Goal: Find specific page/section: Find specific page/section

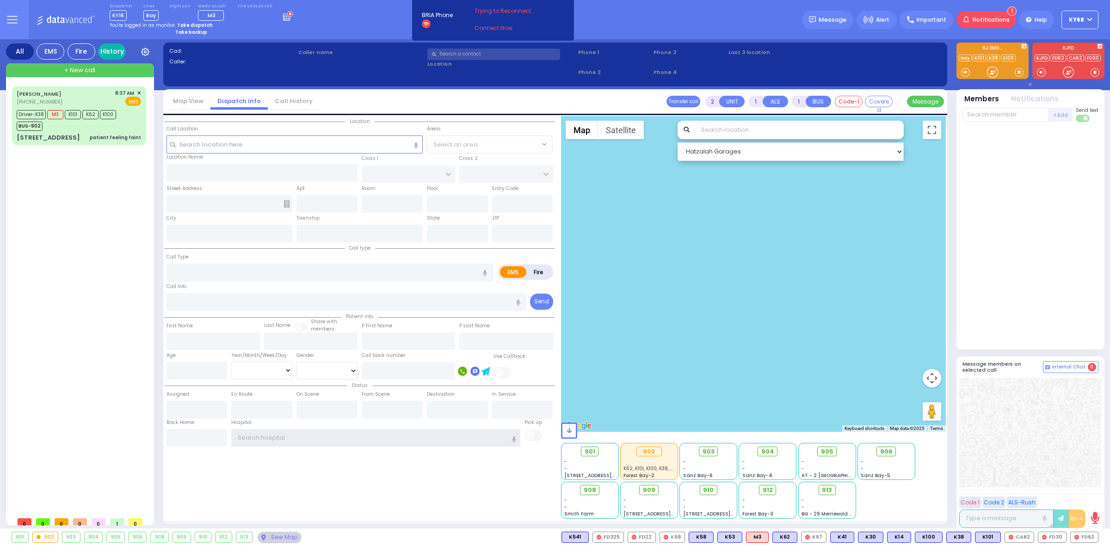
type input "ky68"
click at [115, 50] on link "History" at bounding box center [112, 51] width 28 height 16
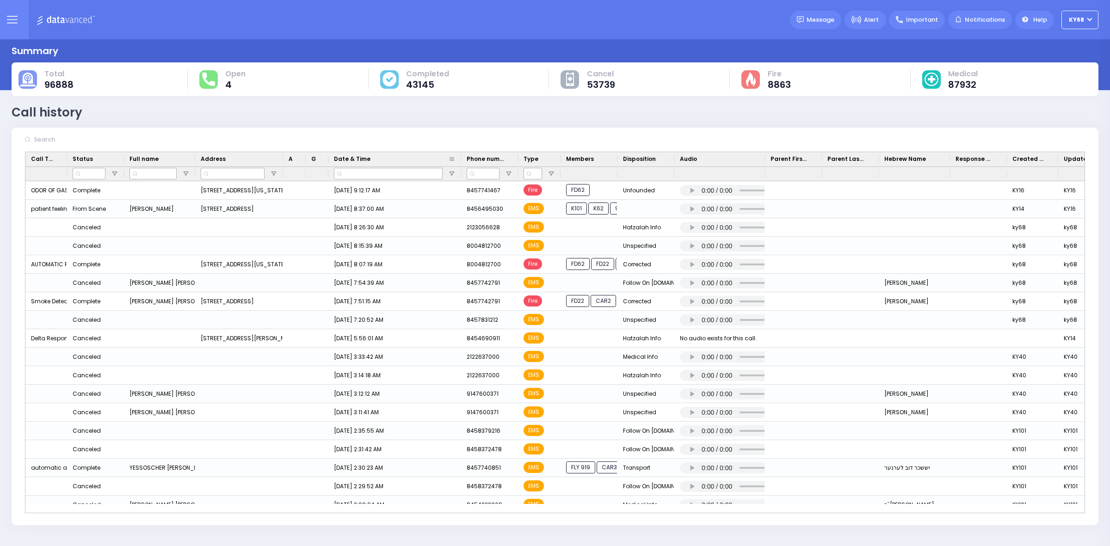
drag, startPoint x: 370, startPoint y: 158, endPoint x: 464, endPoint y: 161, distance: 94.9
click at [463, 161] on div at bounding box center [461, 159] width 4 height 14
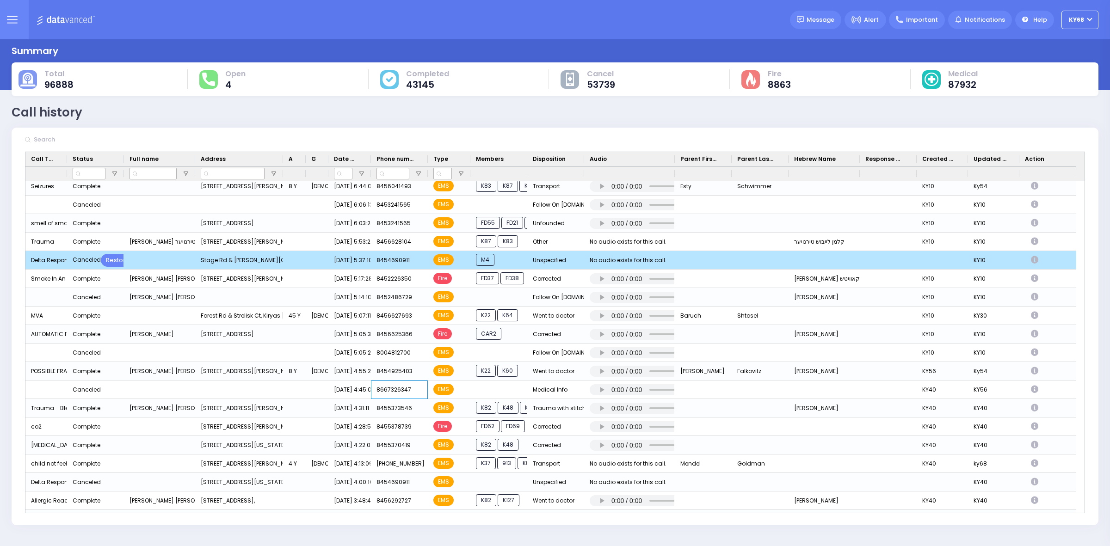
scroll to position [470, 0]
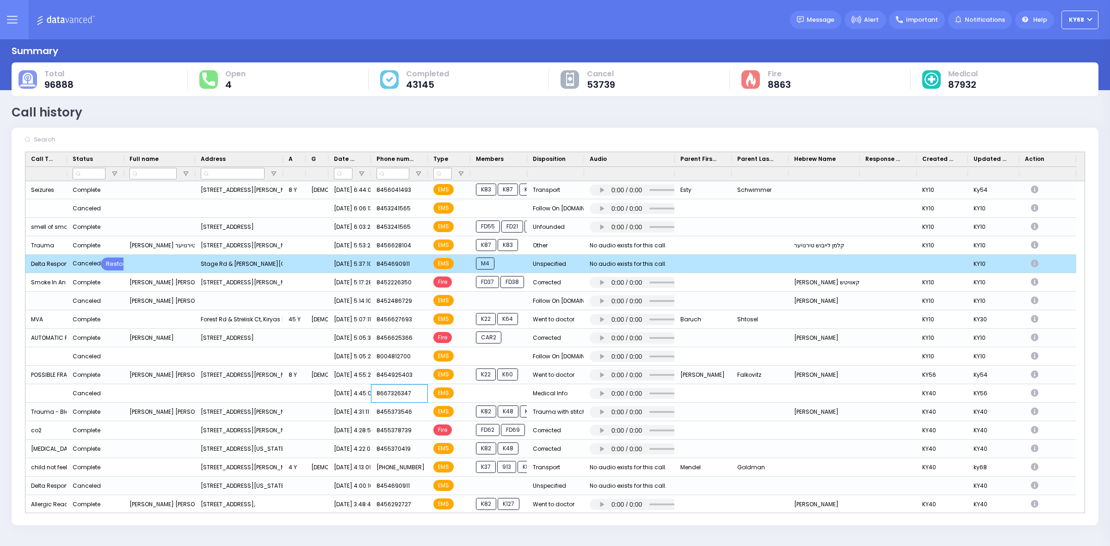
drag, startPoint x: 378, startPoint y: 278, endPoint x: 377, endPoint y: 253, distance: 24.1
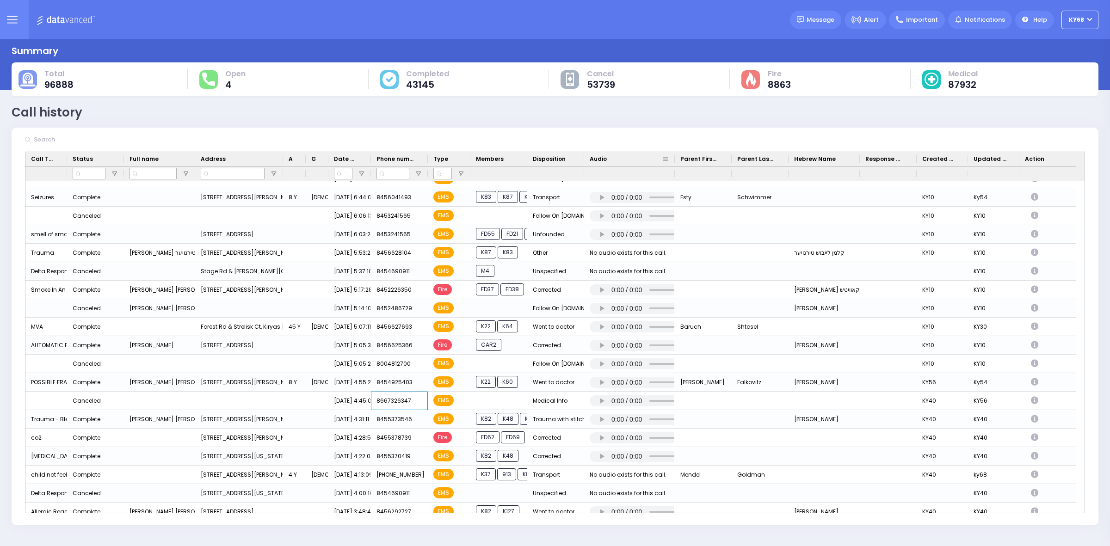
click at [674, 160] on div at bounding box center [675, 159] width 4 height 14
